Goal: Contribute content: Contribute content

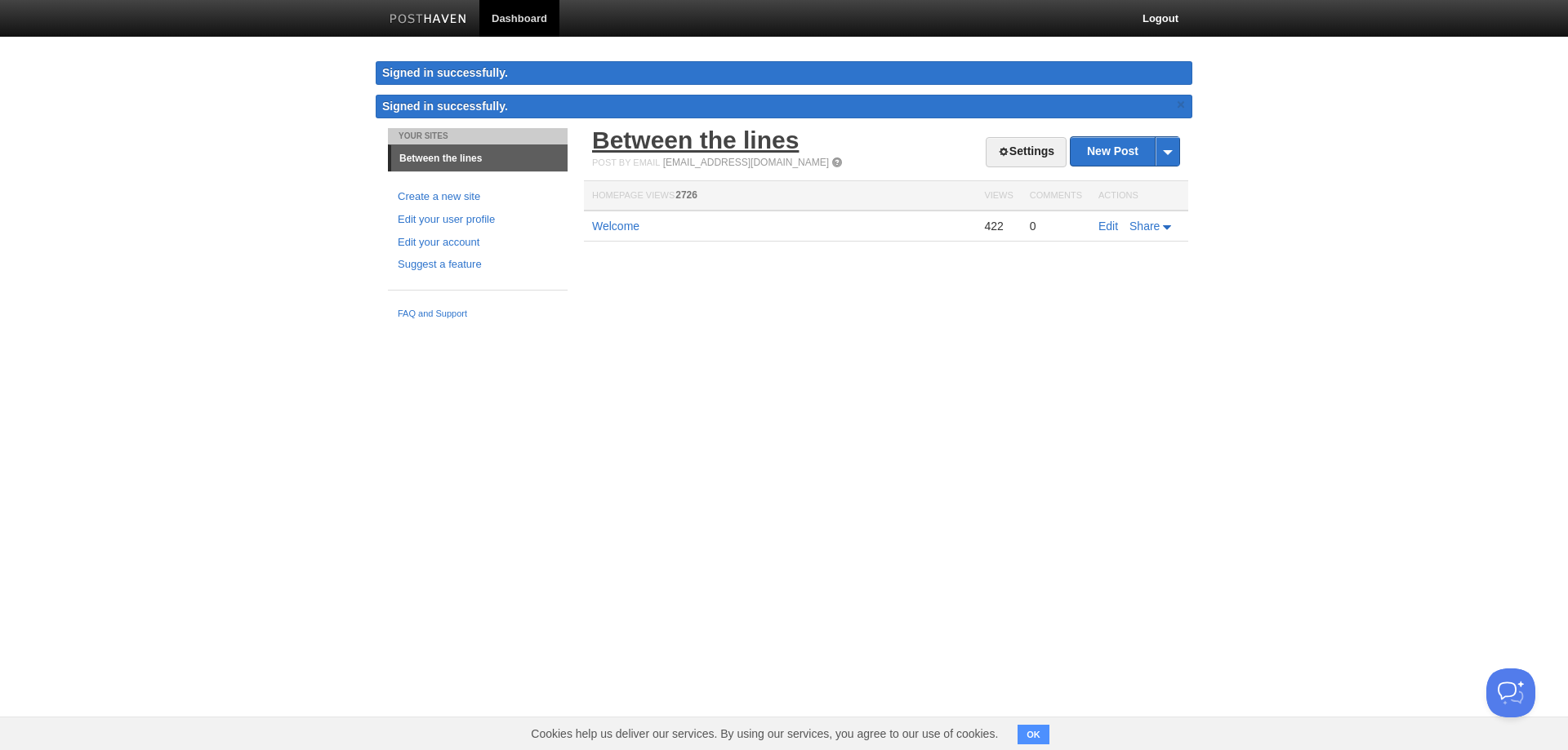
click at [626, 137] on link "Between the lines" at bounding box center [694, 140] width 206 height 27
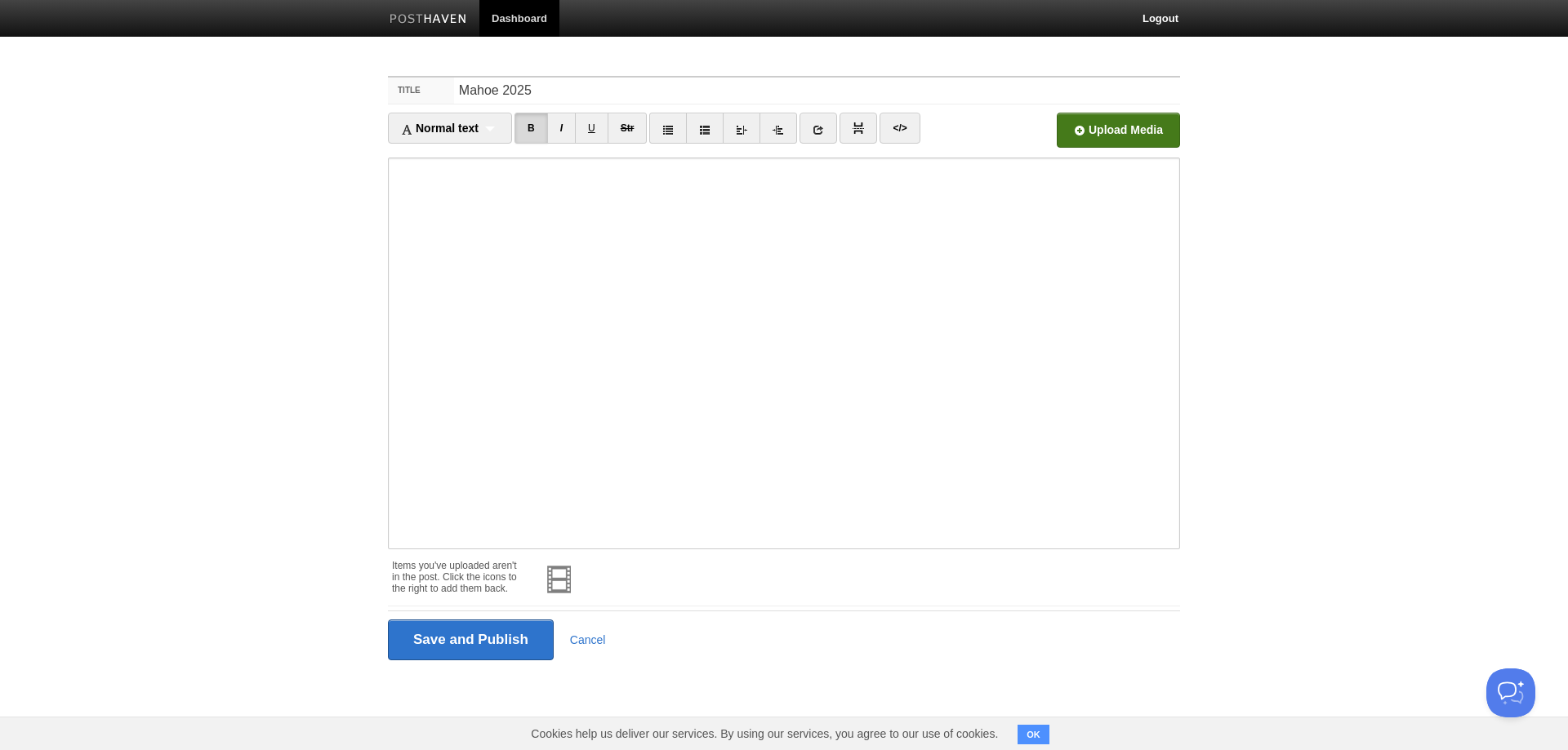
click at [1107, 131] on input "file" at bounding box center [626, 135] width 1236 height 83
click at [497, 643] on input "Save and Publish" at bounding box center [470, 640] width 166 height 41
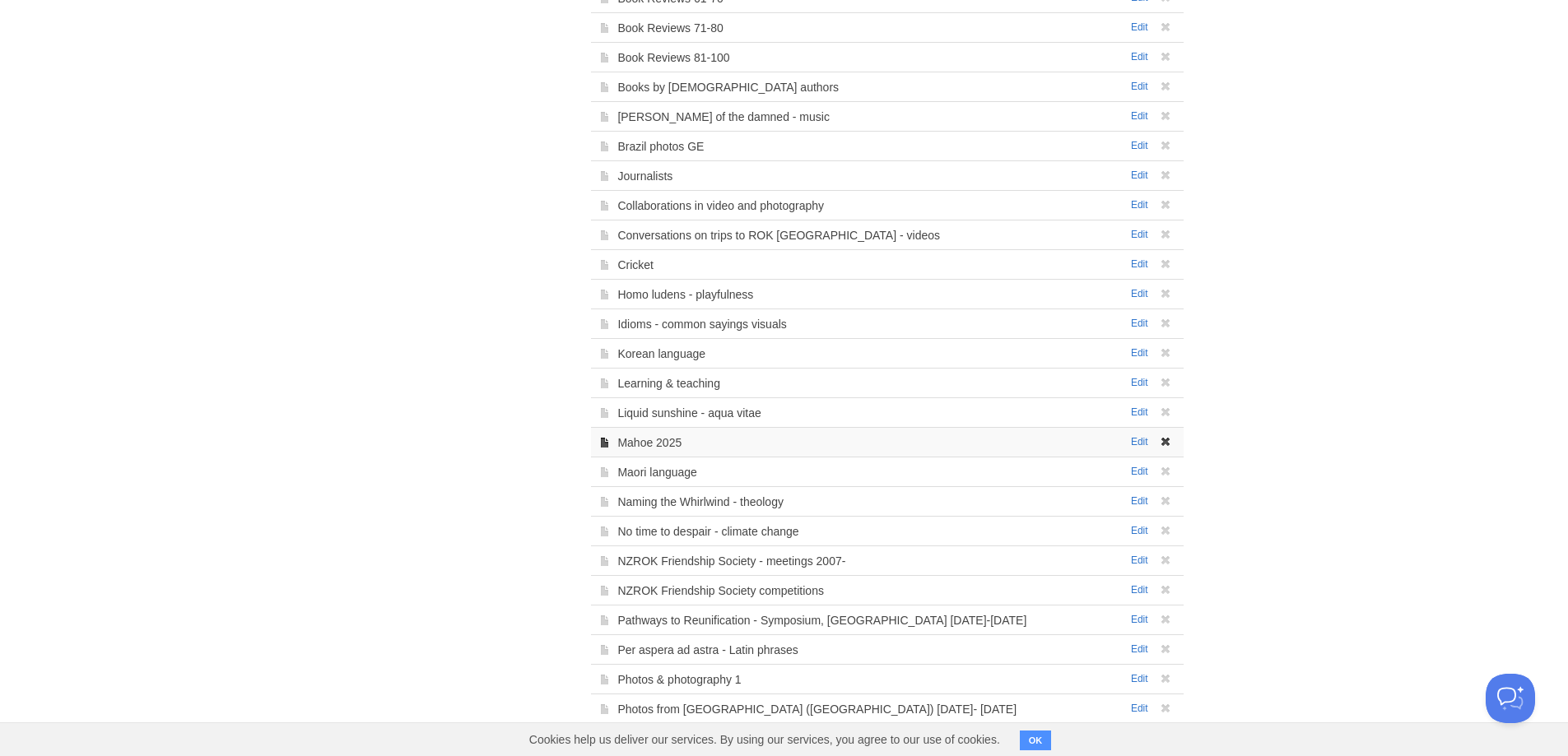
scroll to position [603, 0]
click at [636, 443] on link "Mahoe 2025" at bounding box center [648, 441] width 64 height 13
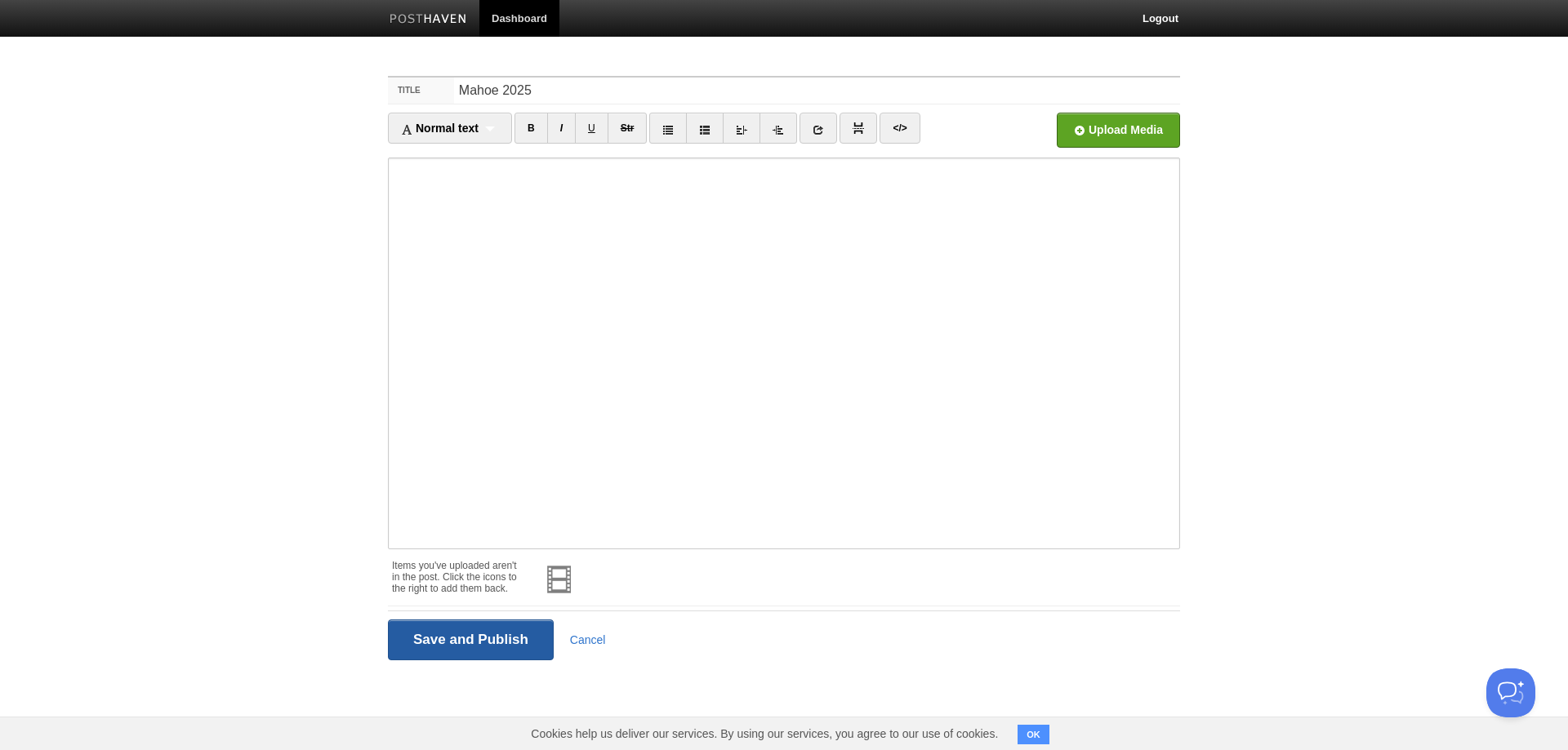
click at [493, 634] on input "Save and Publish" at bounding box center [470, 640] width 166 height 41
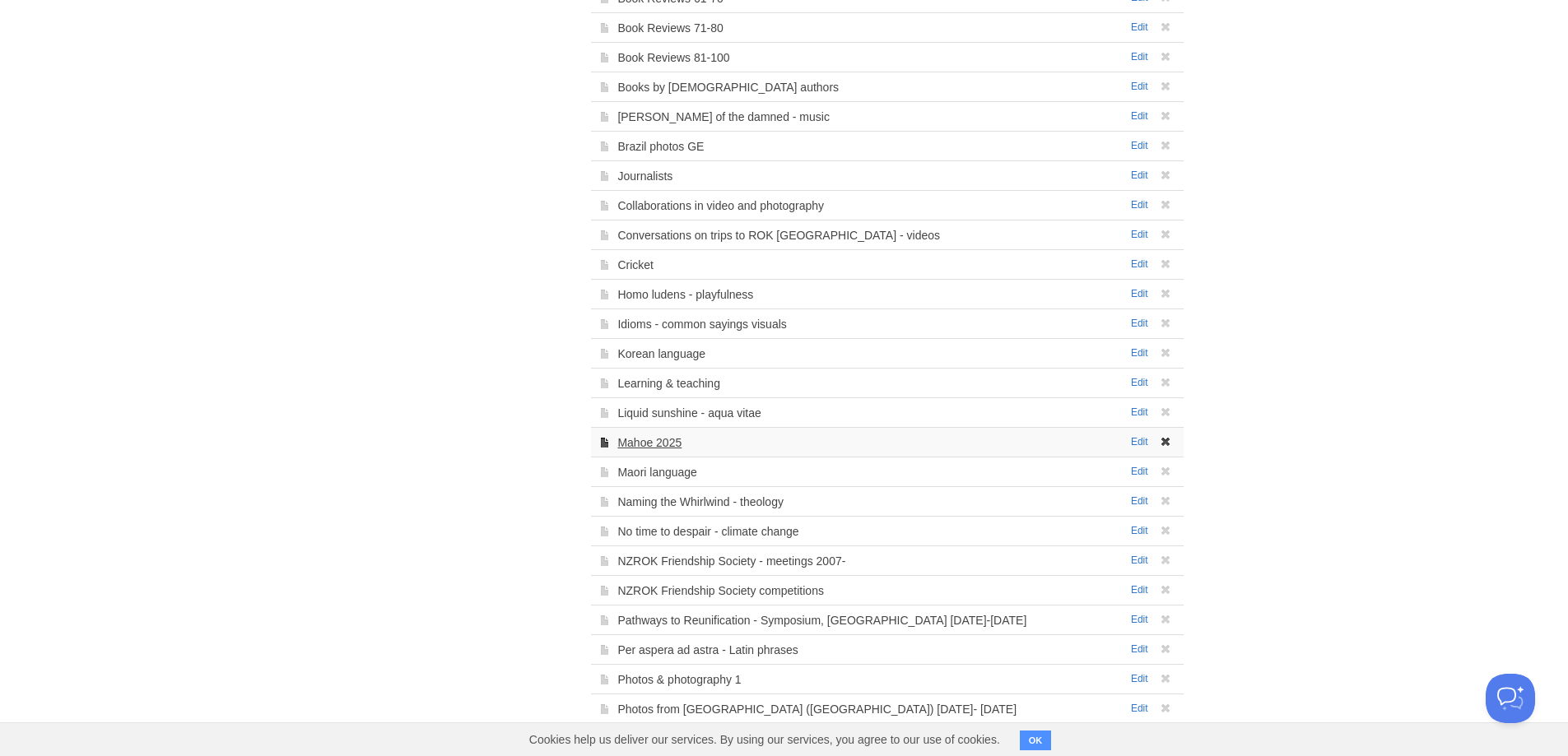
scroll to position [603, 0]
click at [672, 439] on link "Mahoe 2025" at bounding box center [648, 441] width 64 height 13
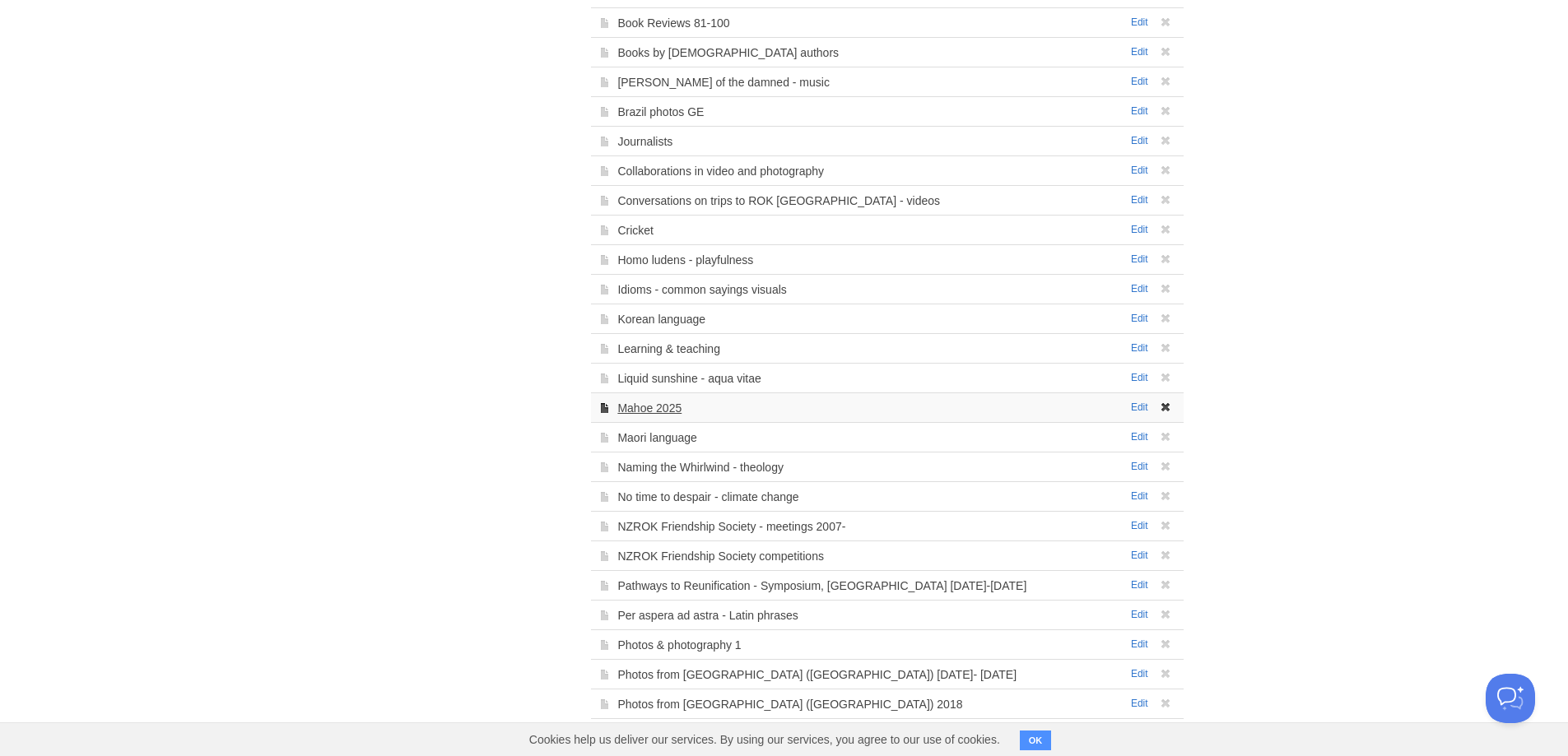
scroll to position [570, 0]
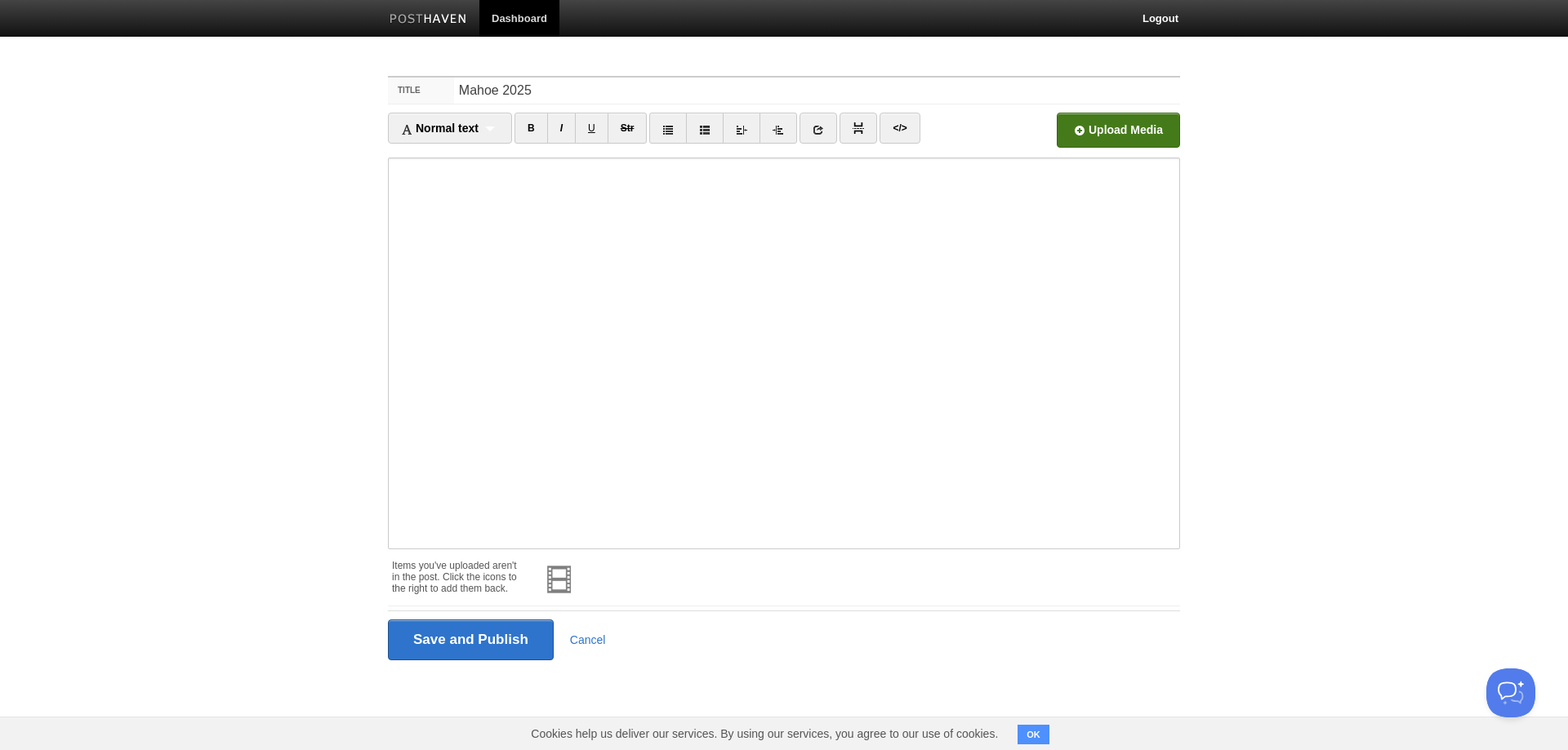
click at [1105, 127] on input "file" at bounding box center [626, 135] width 1236 height 83
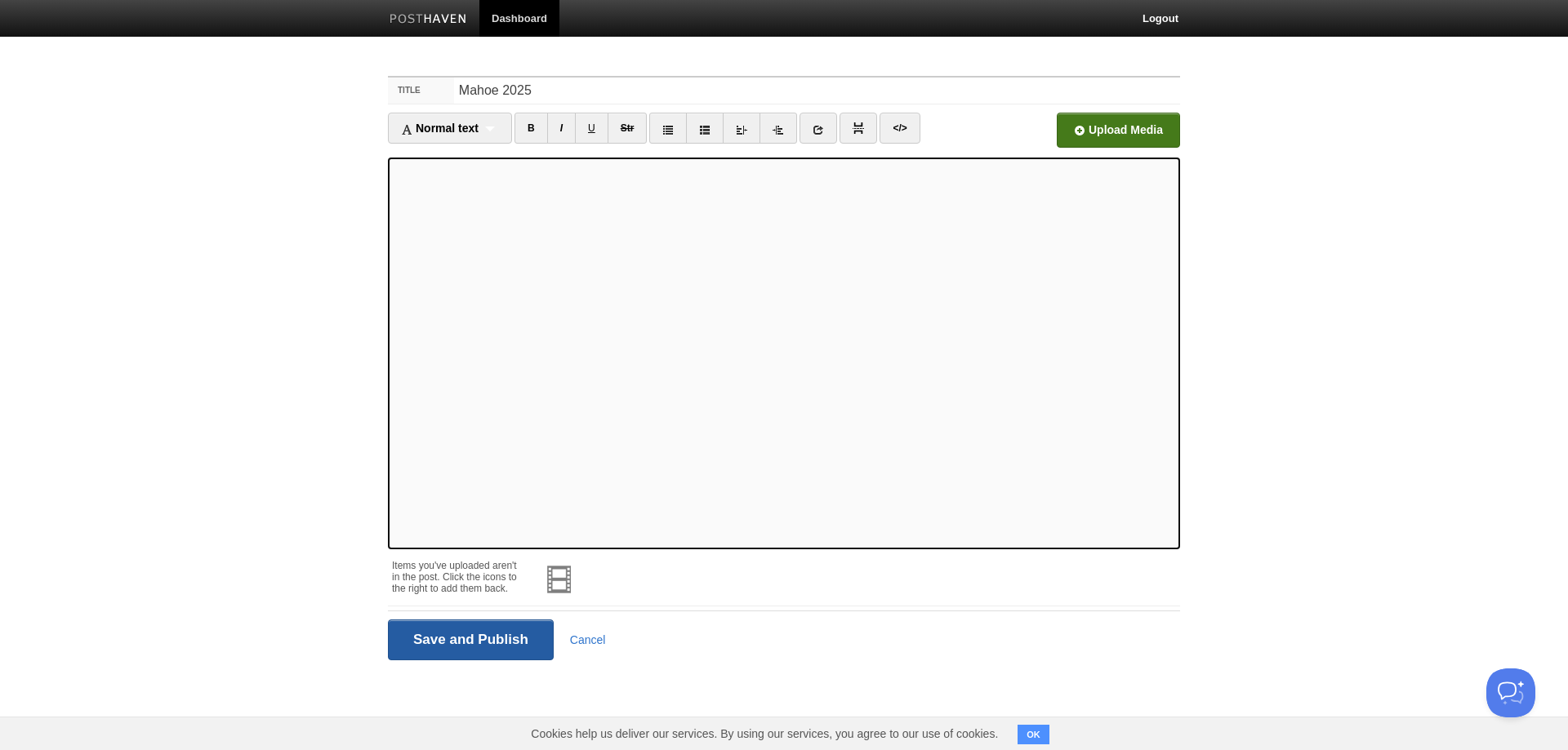
click at [516, 640] on input "Save and Publish" at bounding box center [470, 640] width 166 height 41
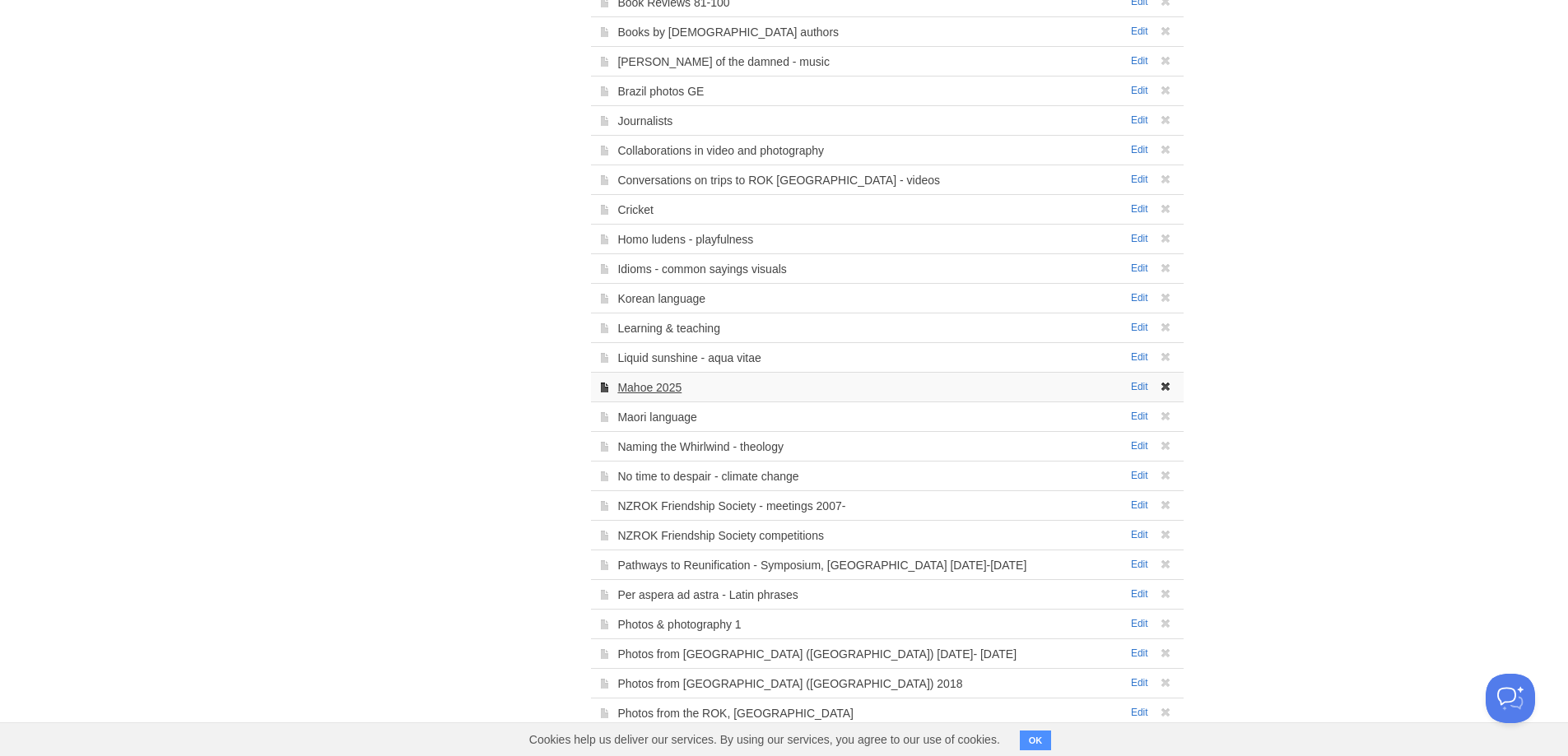
scroll to position [659, 0]
click at [644, 384] on link "Mahoe 2025" at bounding box center [648, 386] width 64 height 13
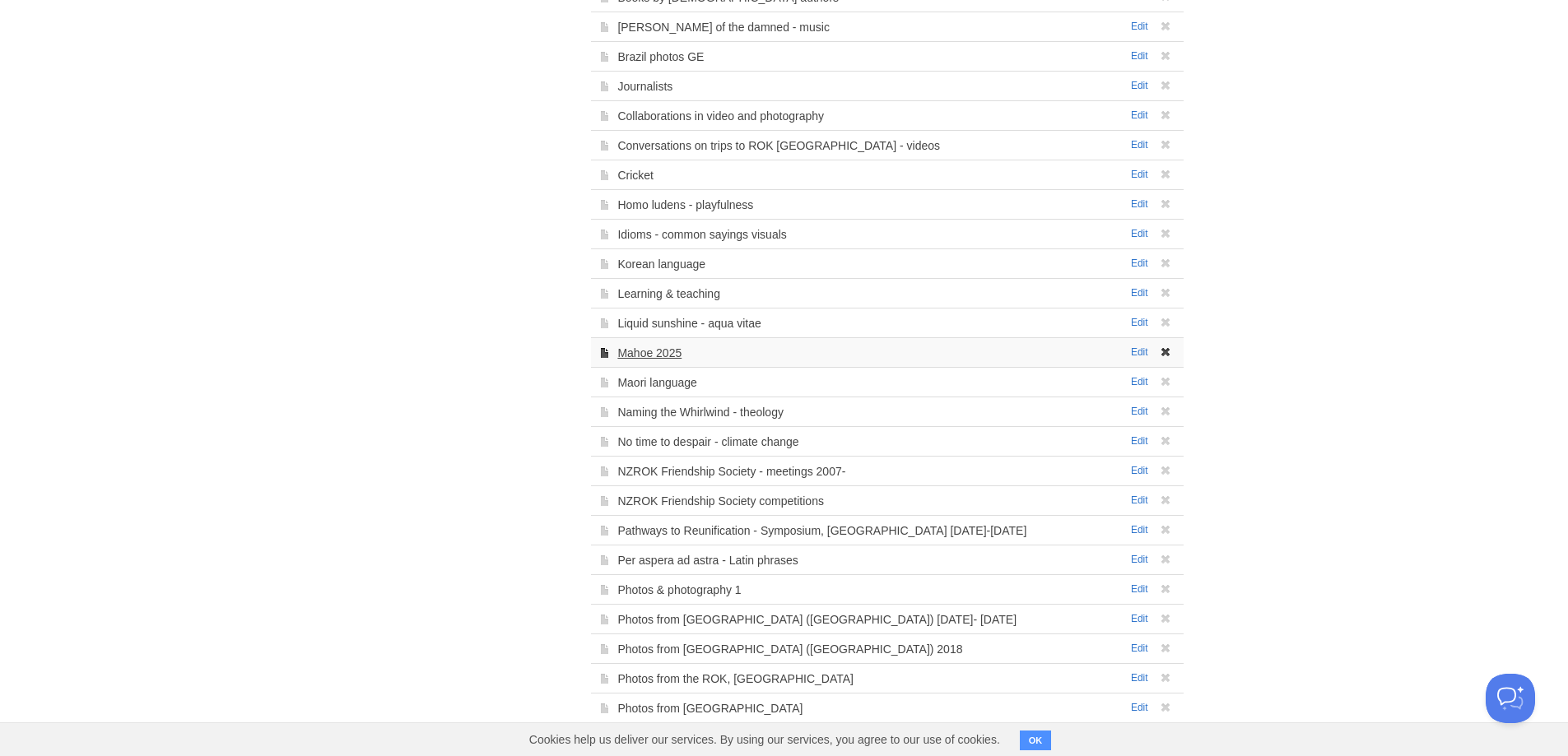
scroll to position [624, 0]
